Goal: Feedback & Contribution: Leave review/rating

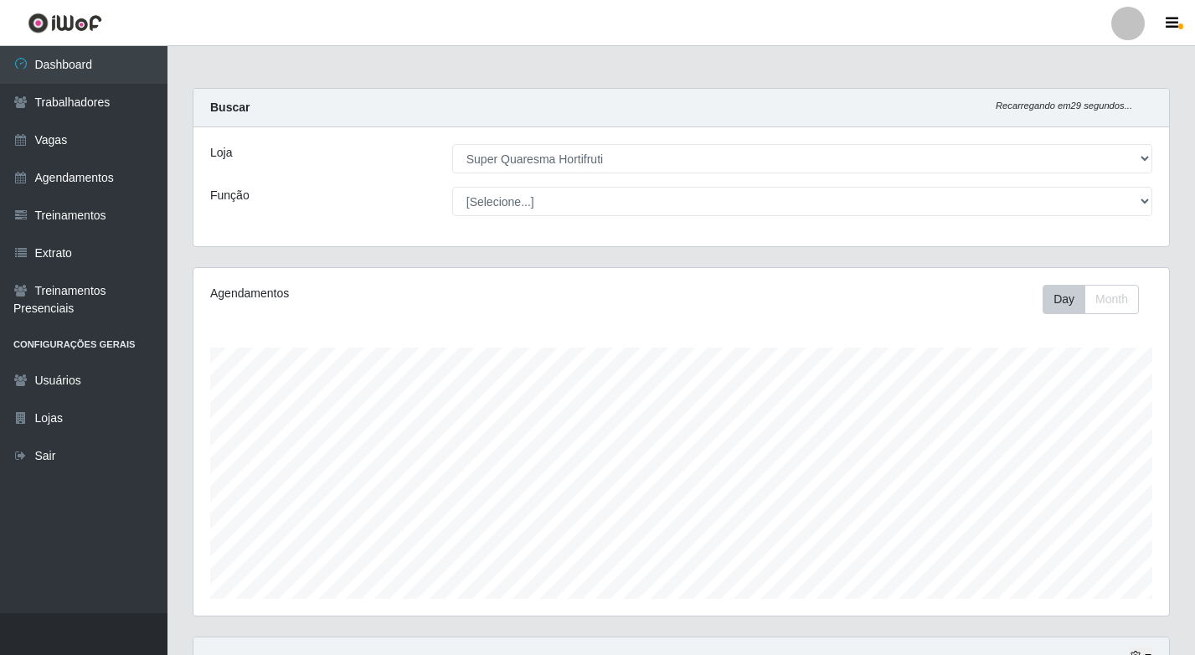
select select "511"
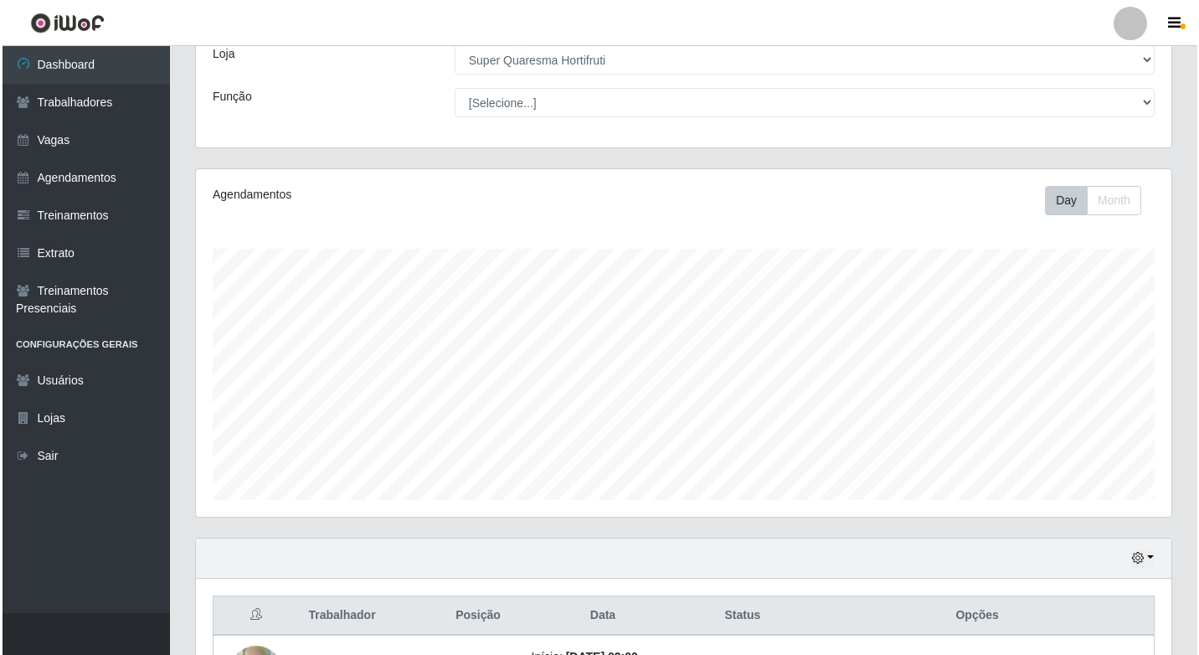
scroll to position [234, 0]
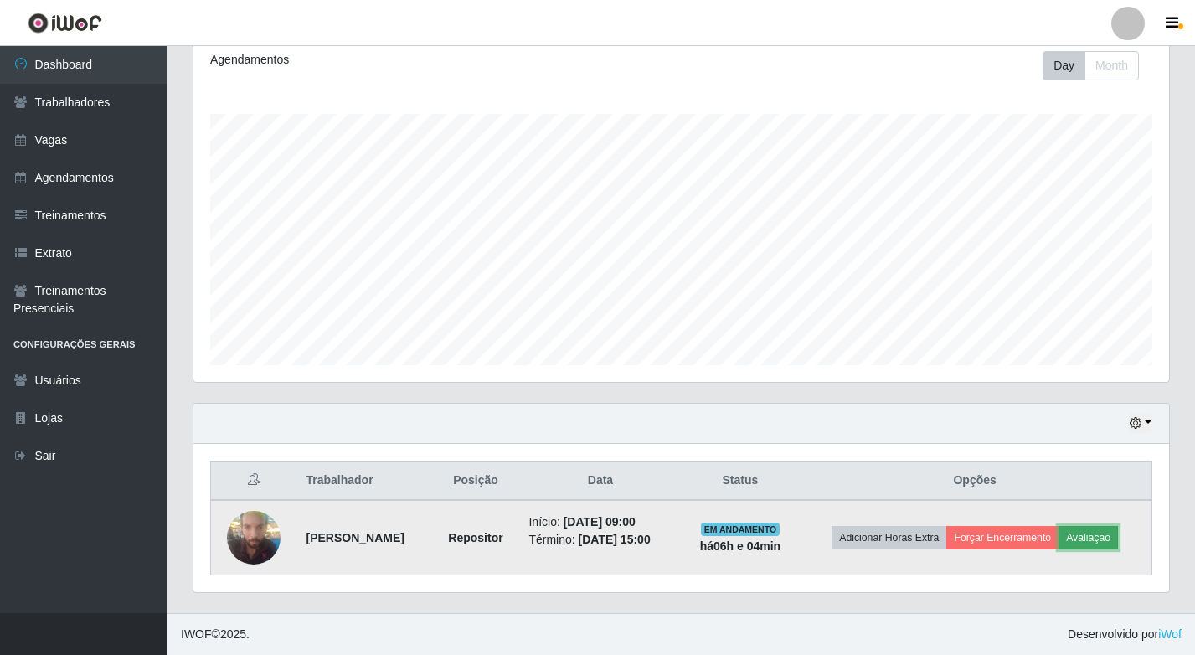
click at [1106, 535] on button "Avaliação" at bounding box center [1087, 537] width 59 height 23
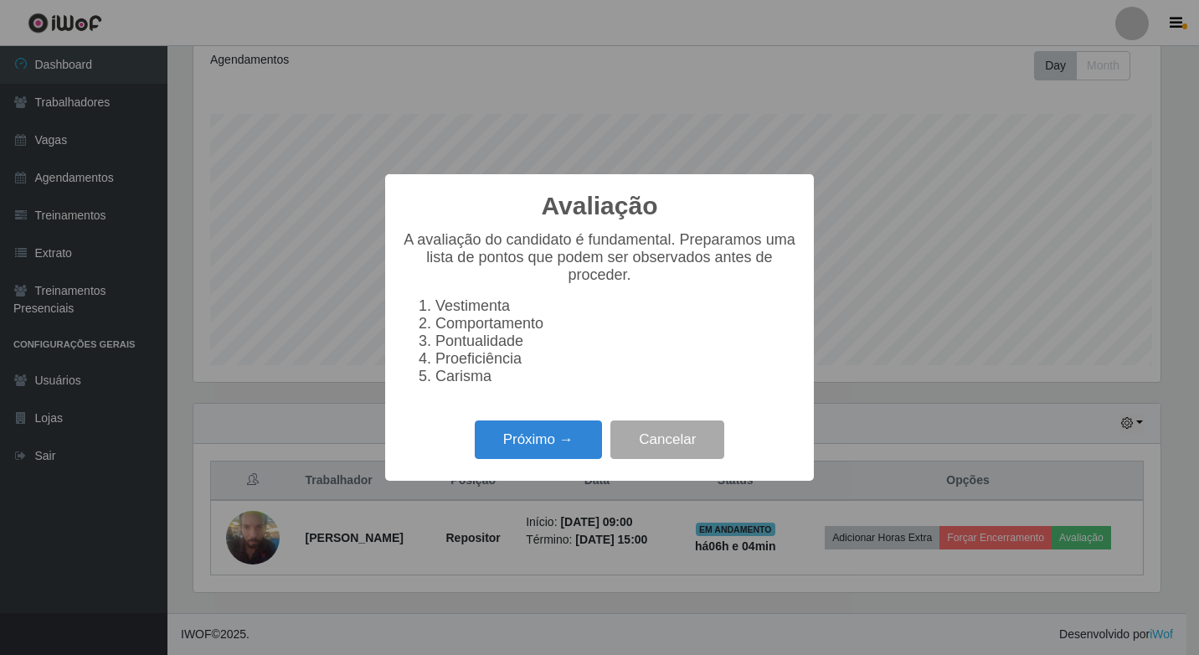
scroll to position [348, 967]
click at [515, 460] on button "Próximo →" at bounding box center [538, 439] width 127 height 39
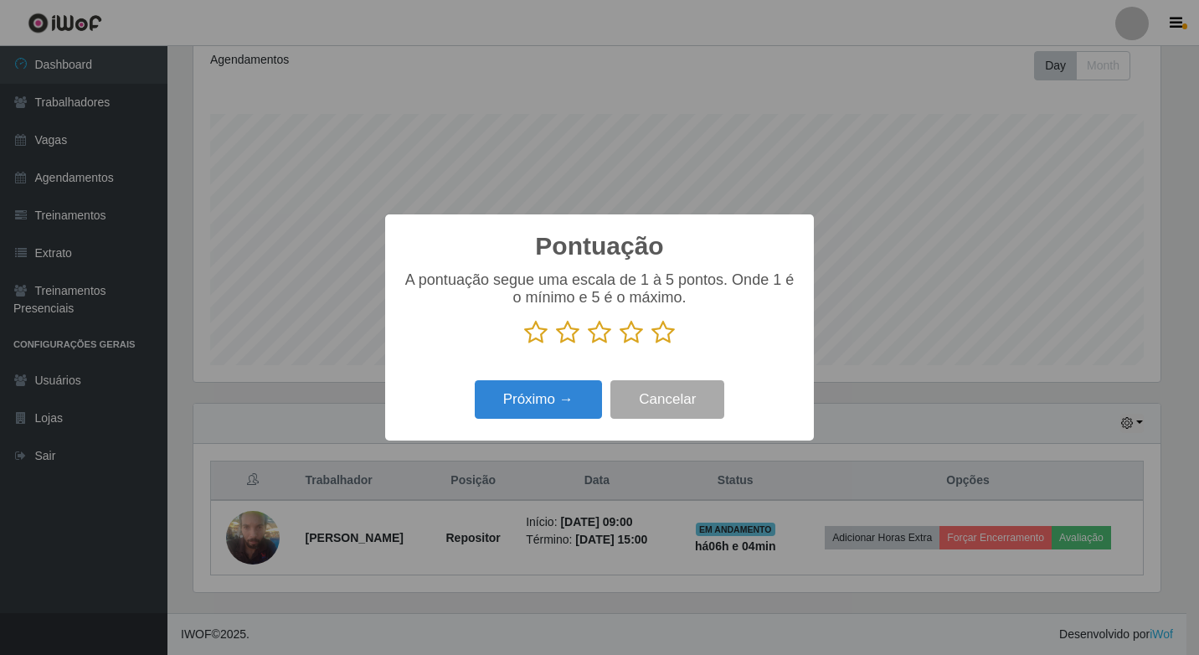
scroll to position [837057, 836438]
click at [660, 330] on icon at bounding box center [663, 332] width 23 height 25
click at [652, 345] on input "radio" at bounding box center [652, 345] width 0 height 0
click at [523, 415] on button "Próximo →" at bounding box center [538, 399] width 127 height 39
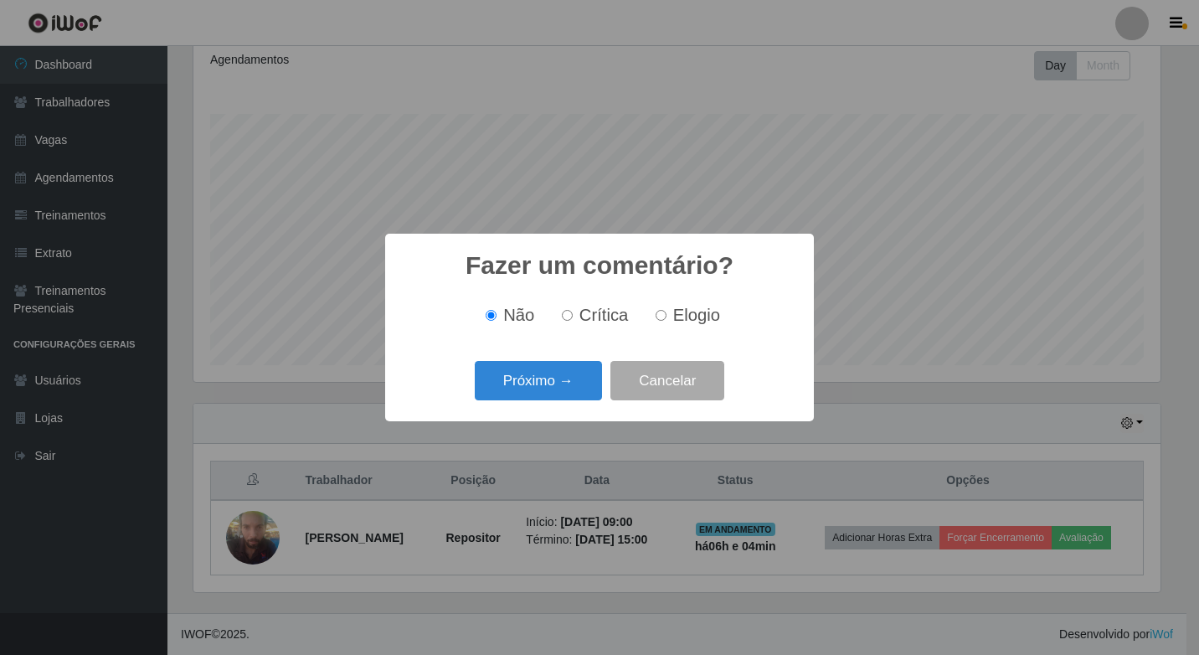
click at [682, 317] on span "Elogio" at bounding box center [696, 315] width 47 height 18
click at [667, 317] on input "Elogio" at bounding box center [661, 315] width 11 height 11
radio input "true"
click at [549, 391] on button "Próximo →" at bounding box center [538, 380] width 127 height 39
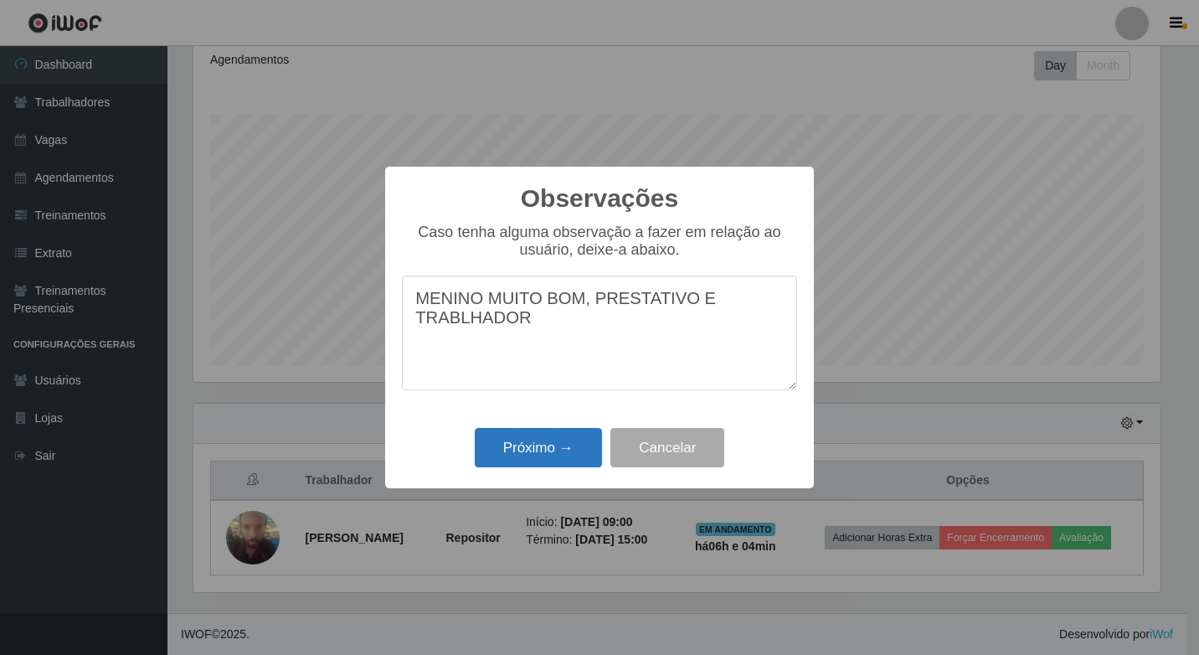
type textarea "MENINO MUITO BOM, PRESTATIVO E TRABLHADOR"
click at [502, 433] on button "Próximo →" at bounding box center [538, 447] width 127 height 39
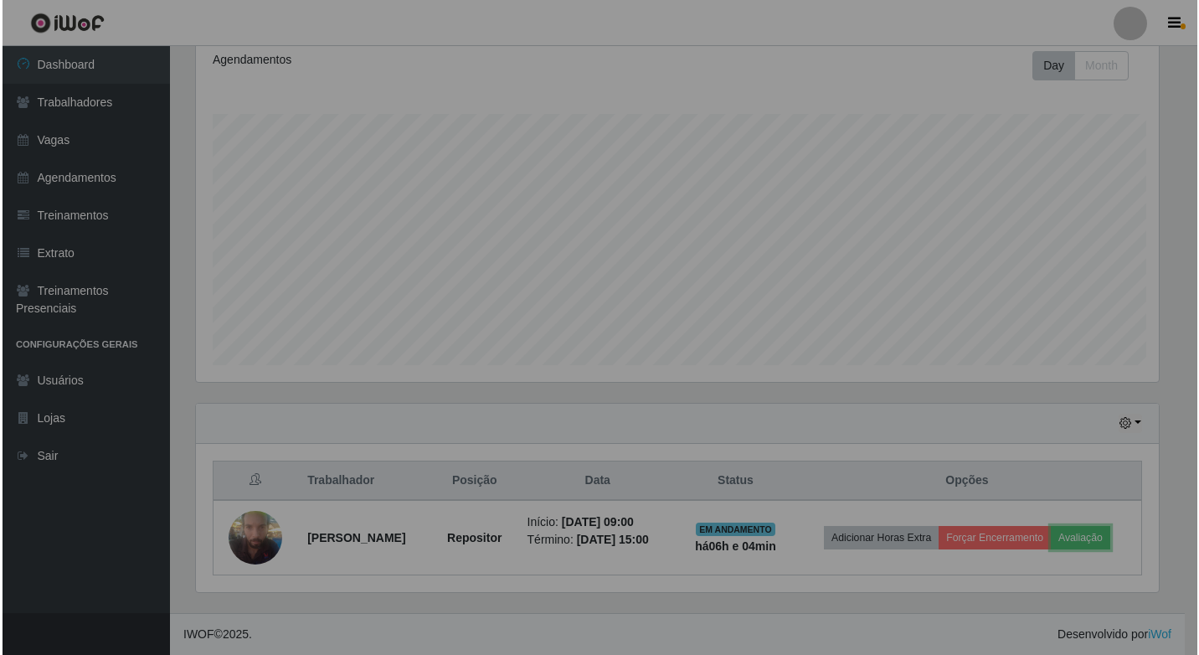
scroll to position [348, 976]
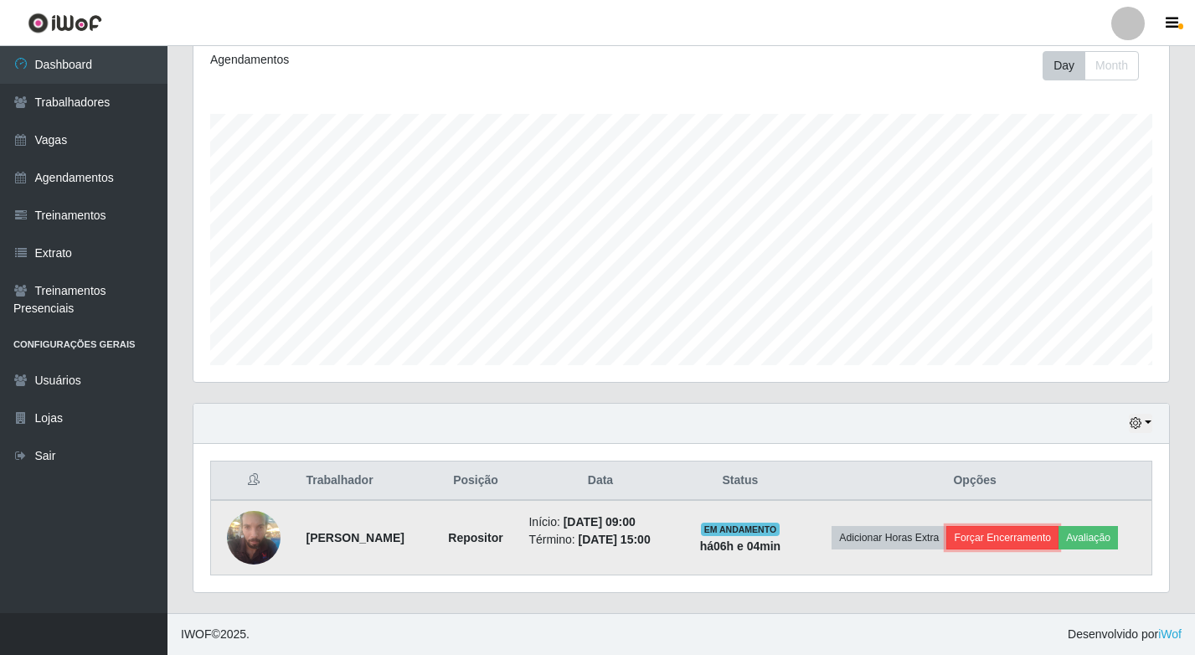
click at [979, 534] on button "Forçar Encerramento" at bounding box center [1002, 537] width 112 height 23
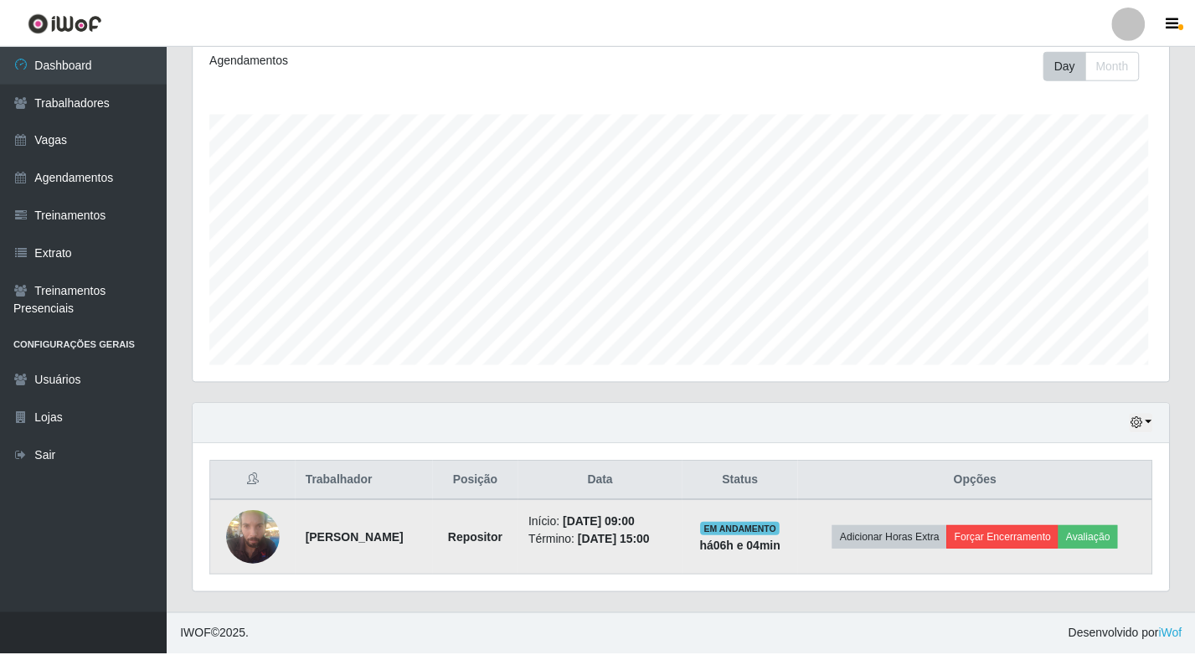
scroll to position [348, 967]
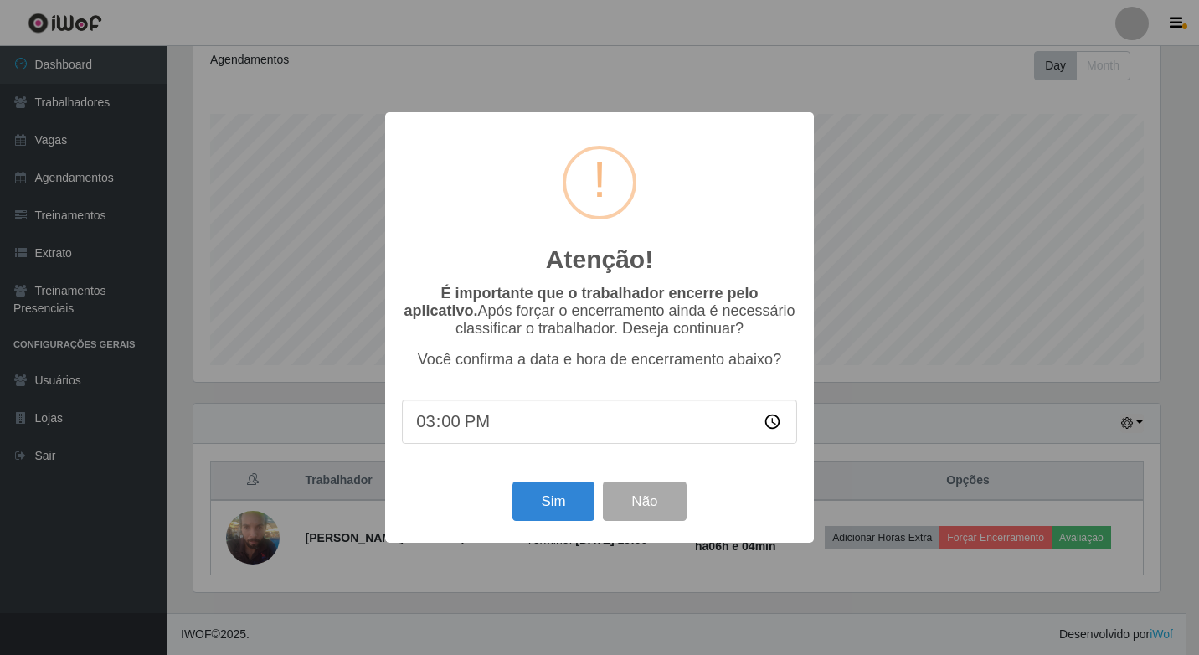
click at [451, 432] on input "15:00" at bounding box center [599, 421] width 395 height 44
type input "15:08"
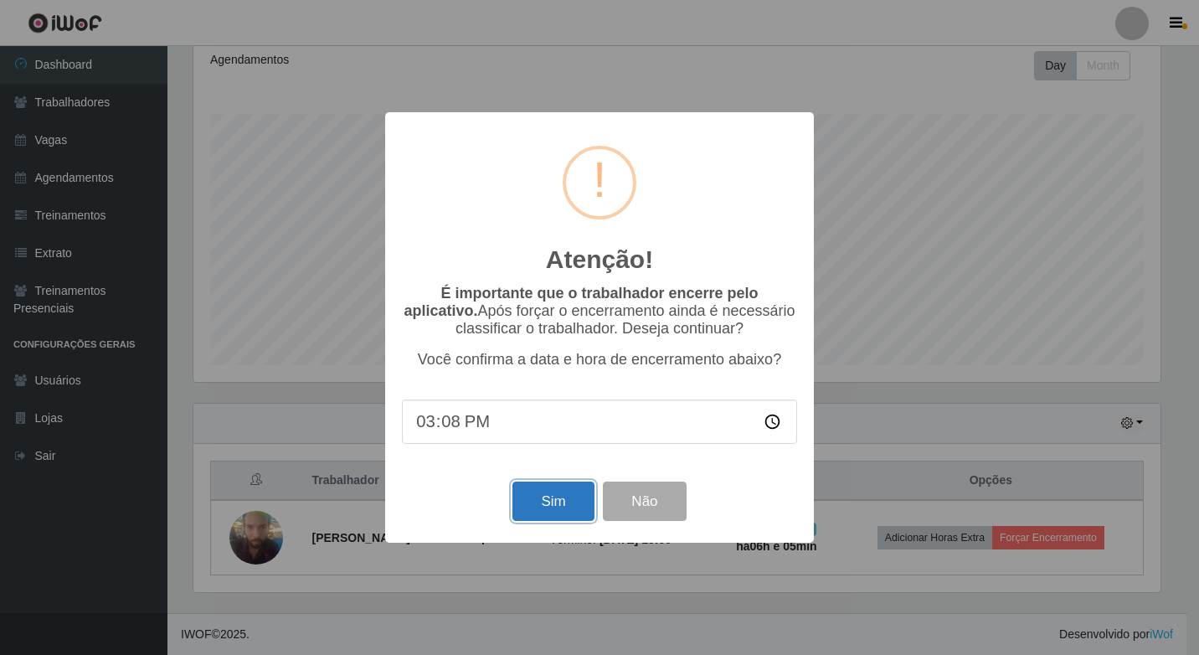
click at [550, 504] on button "Sim" at bounding box center [552, 501] width 81 height 39
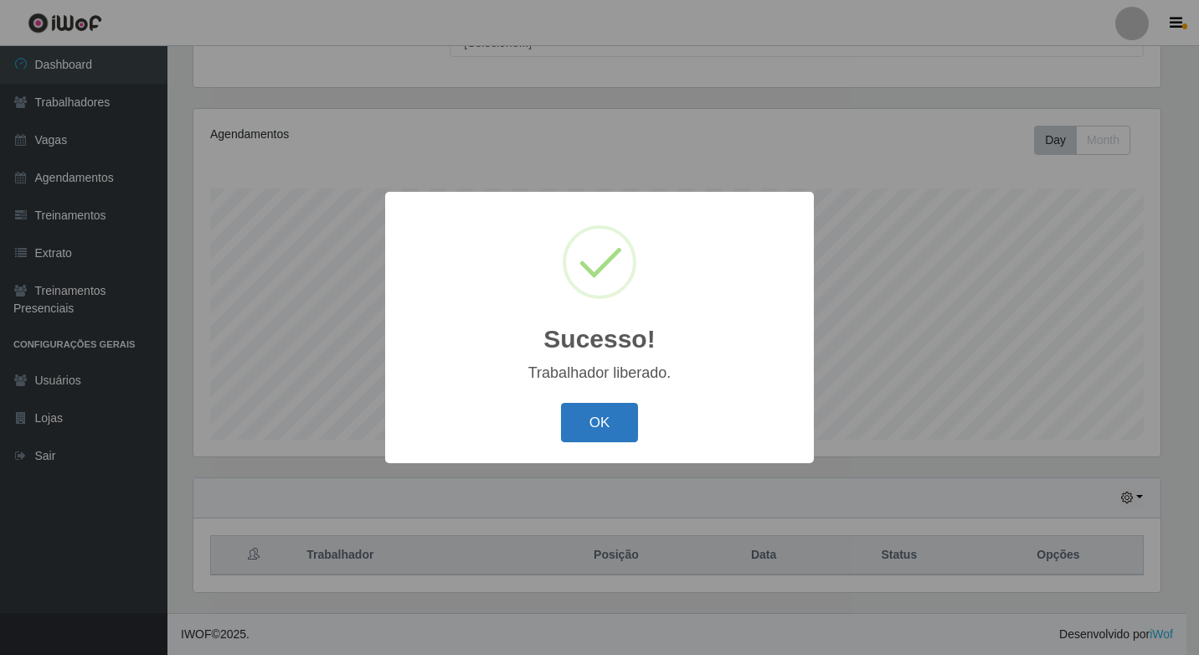
click at [583, 426] on button "OK" at bounding box center [600, 422] width 78 height 39
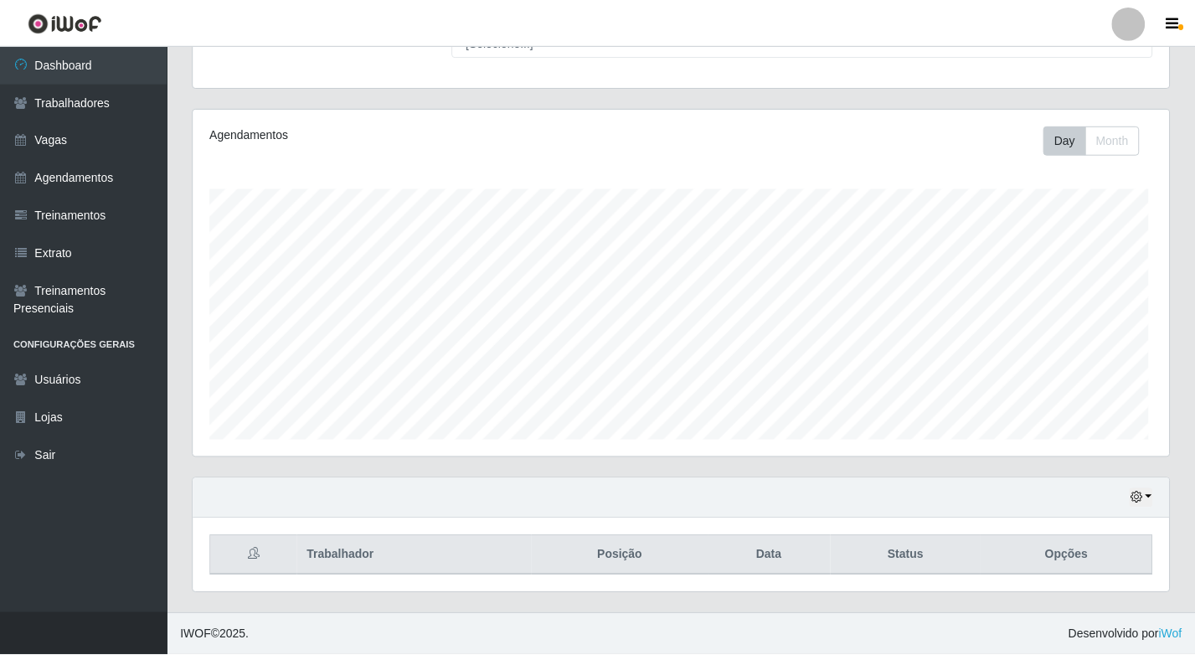
scroll to position [348, 976]
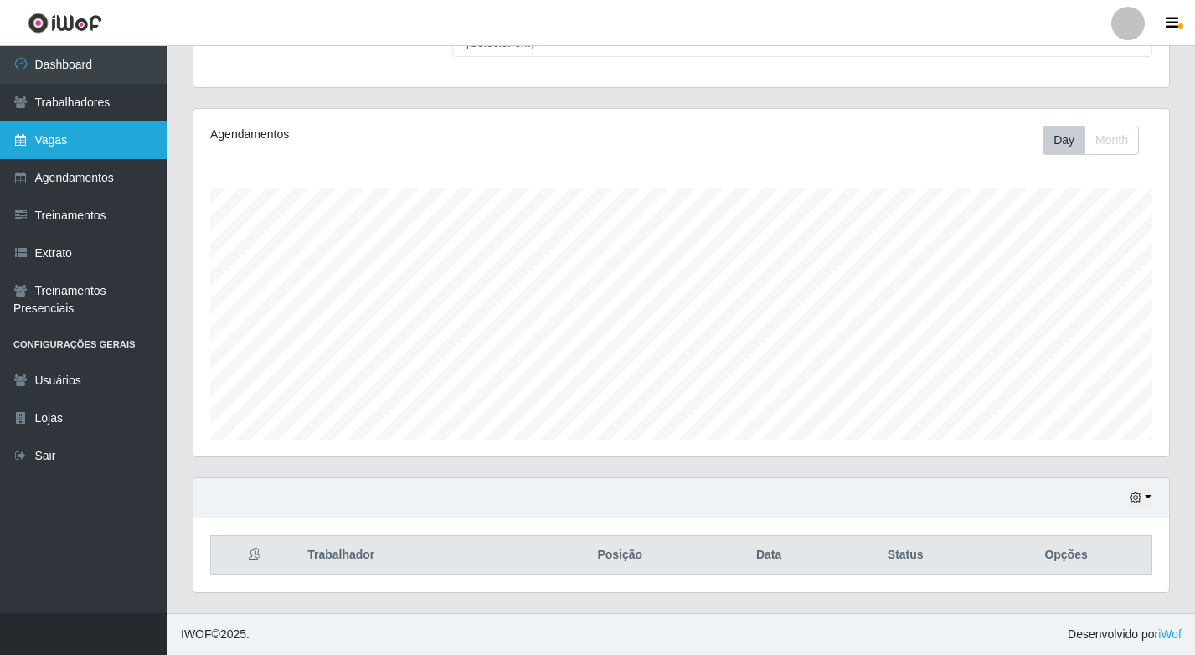
click at [53, 144] on link "Vagas" at bounding box center [83, 140] width 167 height 38
